Goal: Task Accomplishment & Management: Complete application form

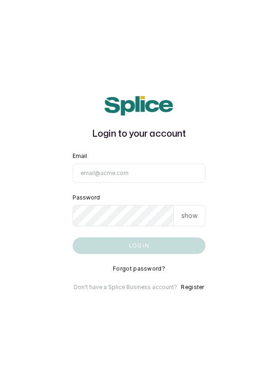
click at [101, 183] on input "Email" at bounding box center [139, 173] width 133 height 19
type input "[EMAIL_ADDRESS][DOMAIN_NAME]"
click at [73, 238] on button "Log in" at bounding box center [139, 246] width 133 height 17
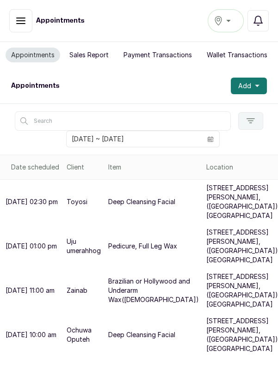
click at [228, 29] on button "Ikoyi" at bounding box center [225, 20] width 36 height 23
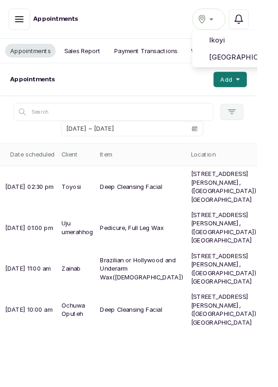
click at [263, 68] on li "Victoria Island" at bounding box center [253, 62] width 92 height 18
